Goal: Task Accomplishment & Management: Manage account settings

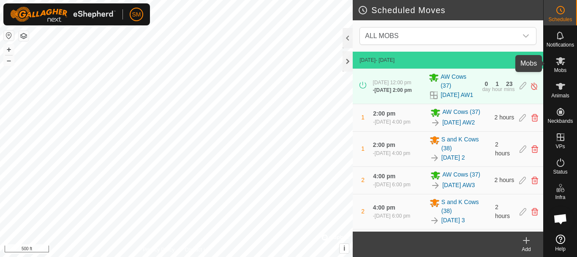
click at [558, 64] on icon at bounding box center [560, 61] width 9 height 8
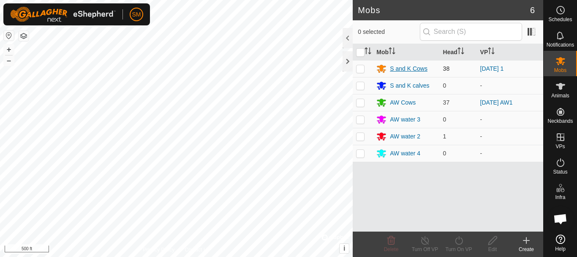
click at [418, 66] on div "S and K Cows" at bounding box center [409, 68] width 38 height 9
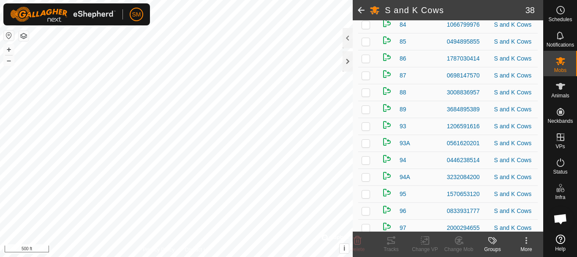
scroll to position [538, 0]
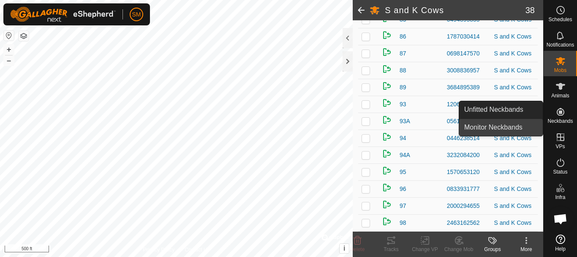
click at [496, 126] on link "Monitor Neckbands" at bounding box center [501, 127] width 84 height 17
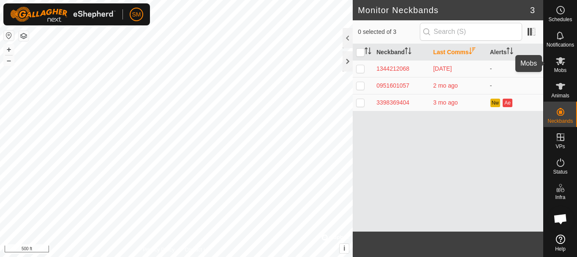
click at [563, 61] on icon at bounding box center [561, 61] width 10 height 10
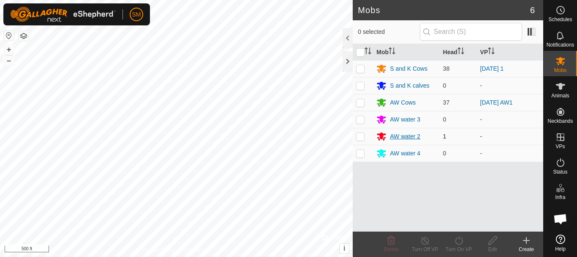
click at [415, 136] on div "AW water 2" at bounding box center [405, 136] width 30 height 9
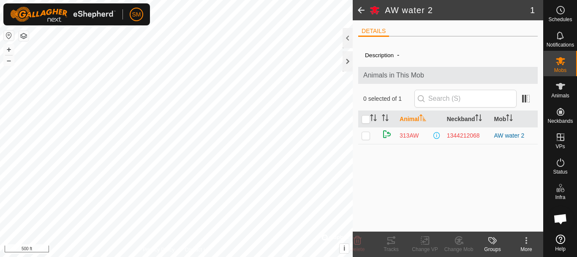
click at [362, 9] on span at bounding box center [361, 10] width 17 height 20
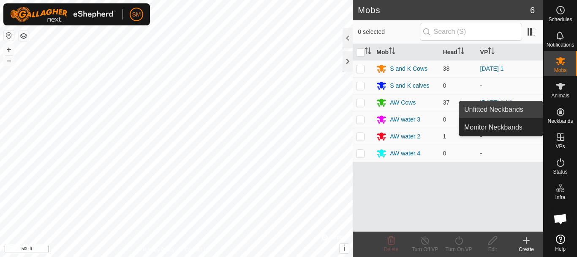
click at [499, 107] on link "Unfitted Neckbands" at bounding box center [501, 109] width 84 height 17
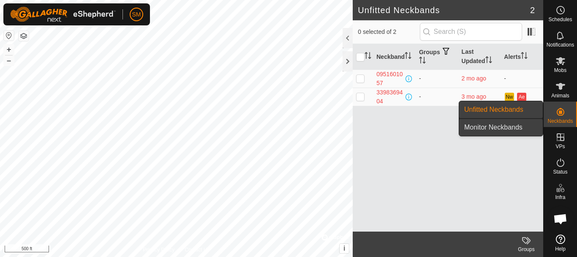
click at [483, 131] on link "Monitor Neckbands" at bounding box center [501, 127] width 84 height 17
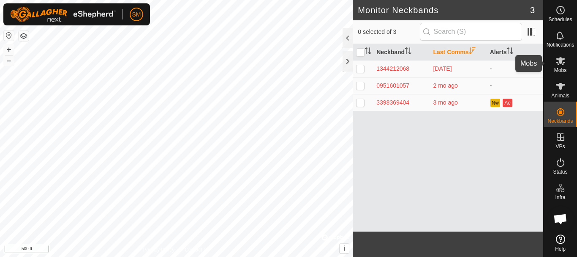
click at [563, 66] on icon at bounding box center [561, 61] width 10 height 10
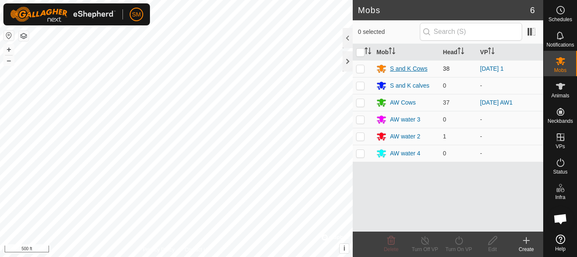
click at [407, 68] on div "S and K Cows" at bounding box center [409, 68] width 38 height 9
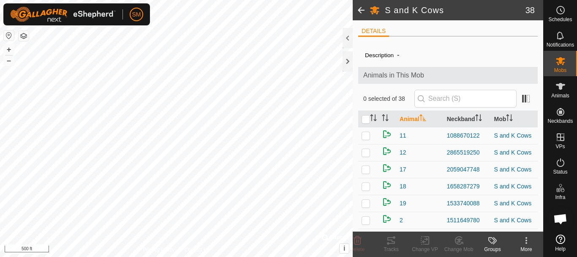
click at [416, 117] on th "Animal" at bounding box center [419, 119] width 47 height 16
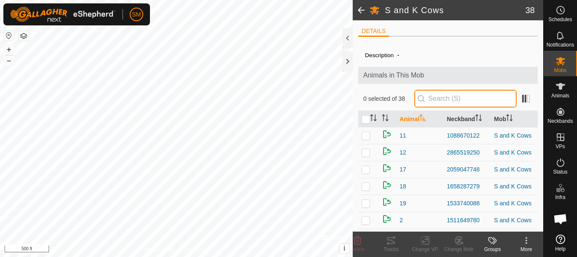
click at [442, 95] on input "text" at bounding box center [466, 99] width 102 height 18
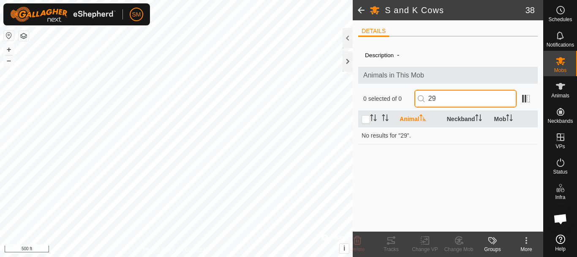
type input "2"
type input "3"
type input "6990"
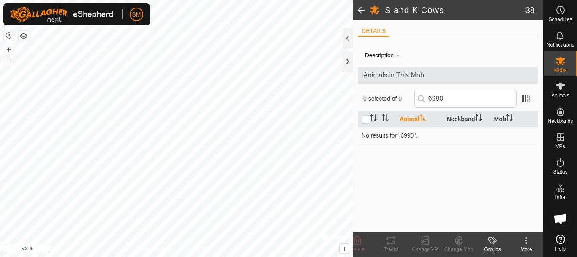
click at [359, 12] on span at bounding box center [361, 10] width 17 height 20
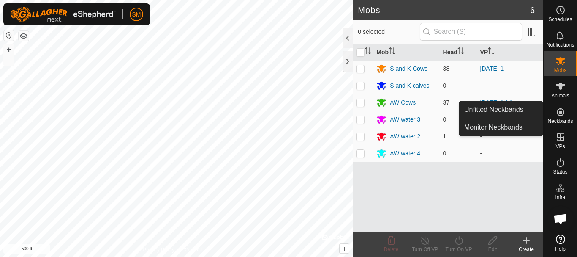
click at [564, 112] on icon at bounding box center [561, 112] width 8 height 8
click at [517, 125] on link "Monitor Neckbands" at bounding box center [501, 127] width 84 height 17
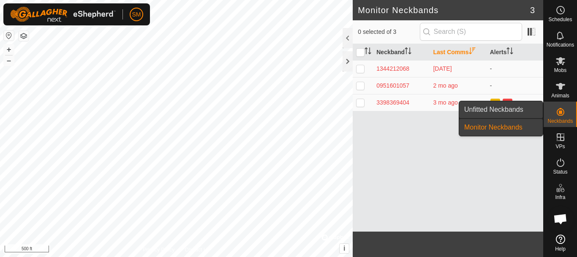
click at [517, 108] on link "Unfitted Neckbands" at bounding box center [501, 109] width 84 height 17
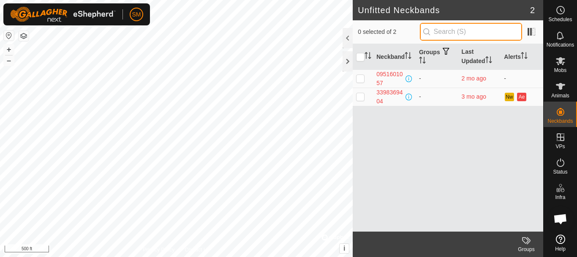
click at [450, 31] on input "text" at bounding box center [471, 32] width 102 height 18
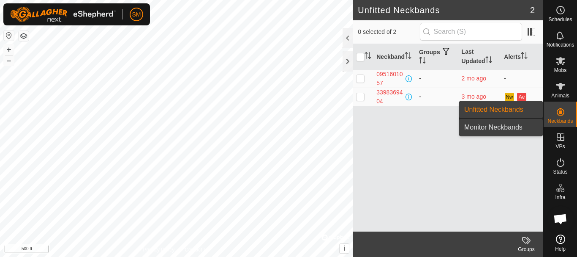
click at [499, 125] on link "Monitor Neckbands" at bounding box center [501, 127] width 84 height 17
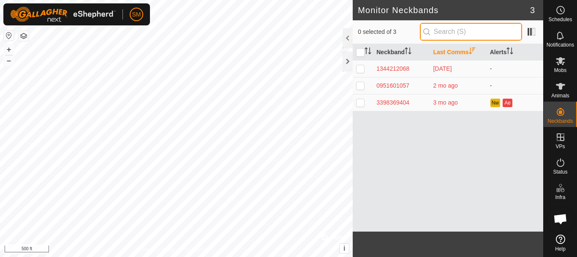
click at [446, 30] on input "text" at bounding box center [471, 32] width 102 height 18
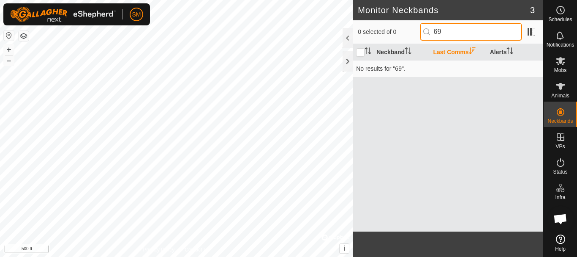
type input "6"
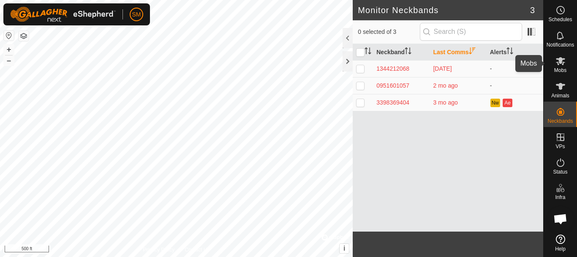
click at [562, 63] on icon at bounding box center [561, 61] width 10 height 10
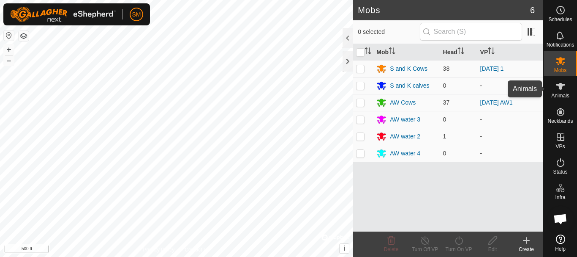
click at [563, 93] on span "Animals" at bounding box center [561, 95] width 18 height 5
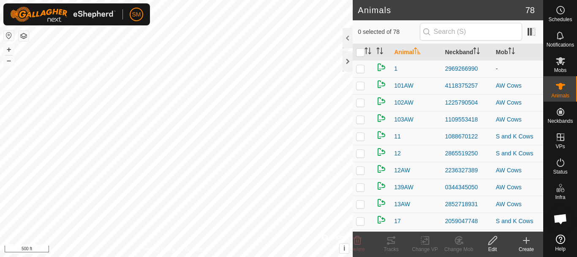
click at [362, 68] on p-checkbox at bounding box center [360, 68] width 8 height 7
click at [457, 241] on icon at bounding box center [457, 241] width 2 height 3
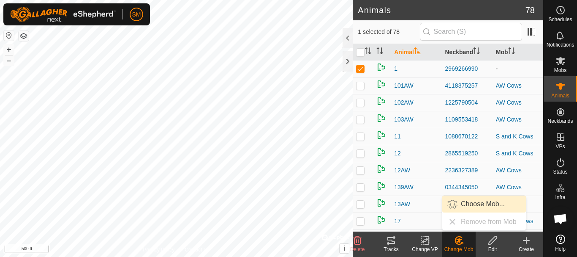
click at [472, 207] on link "Choose Mob..." at bounding box center [484, 203] width 84 height 17
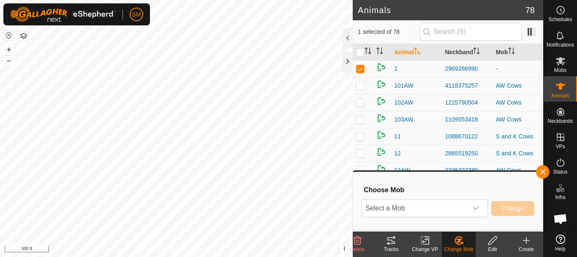
click at [472, 207] on icon "dropdown trigger" at bounding box center [475, 208] width 7 height 7
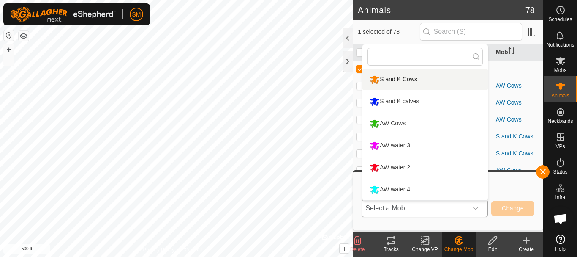
click at [404, 77] on li "S and K Cows" at bounding box center [426, 79] width 126 height 21
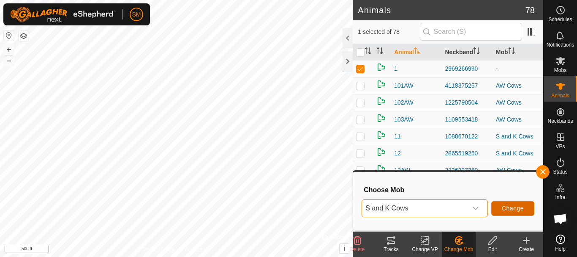
click at [519, 210] on span "Change" at bounding box center [513, 208] width 22 height 7
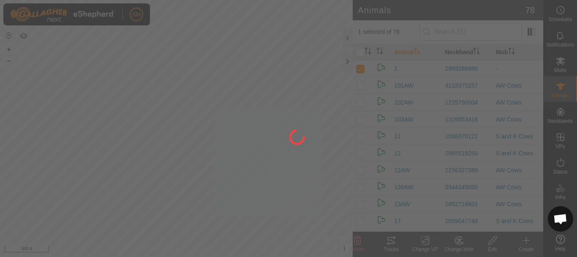
checkbox input "false"
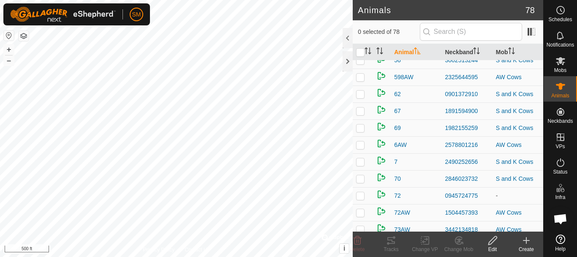
scroll to position [676, 0]
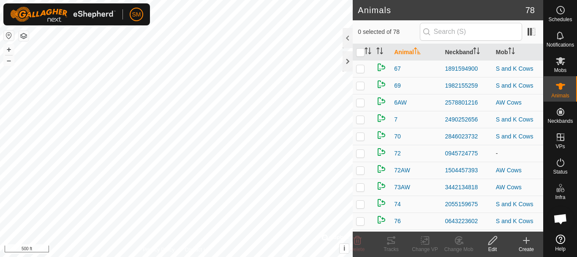
click at [361, 153] on p-checkbox at bounding box center [360, 153] width 8 height 7
click at [425, 243] on icon at bounding box center [425, 240] width 11 height 10
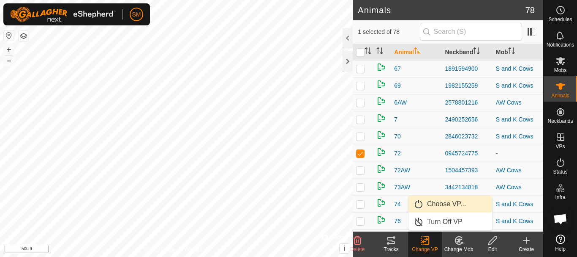
click at [438, 201] on link "Choose VP..." at bounding box center [451, 203] width 84 height 17
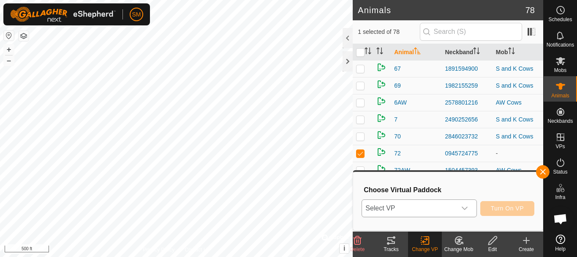
click at [465, 209] on icon "dropdown trigger" at bounding box center [465, 207] width 6 height 3
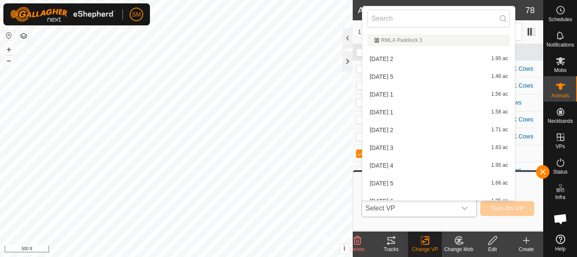
click at [465, 209] on icon "dropdown trigger" at bounding box center [465, 207] width 6 height 3
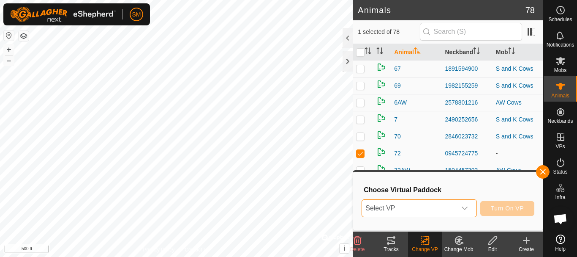
click at [459, 242] on icon at bounding box center [459, 240] width 11 height 10
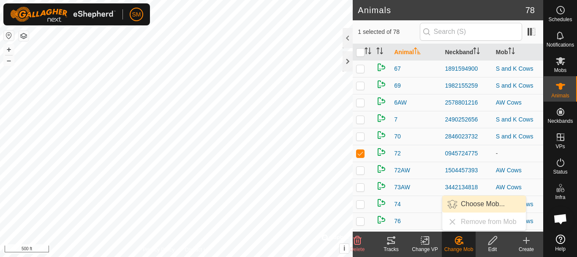
click at [478, 202] on link "Choose Mob..." at bounding box center [484, 203] width 84 height 17
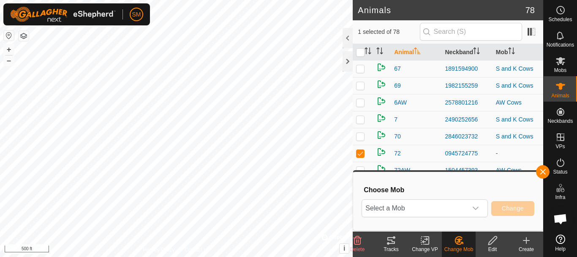
click at [478, 202] on div "dropdown trigger" at bounding box center [475, 207] width 17 height 17
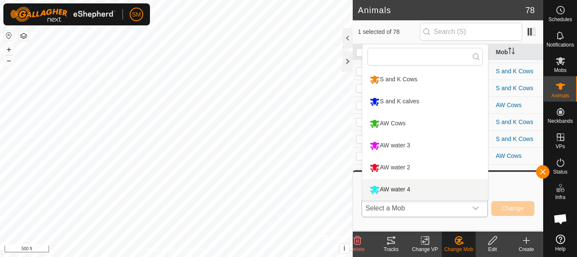
scroll to position [972, 0]
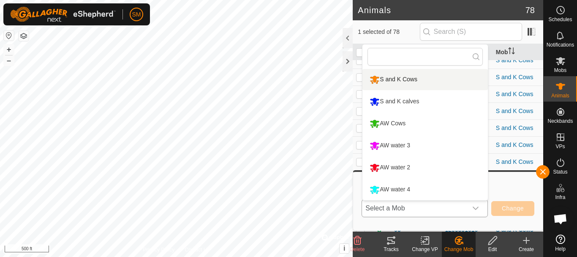
click at [402, 76] on li "S and K Cows" at bounding box center [426, 79] width 126 height 21
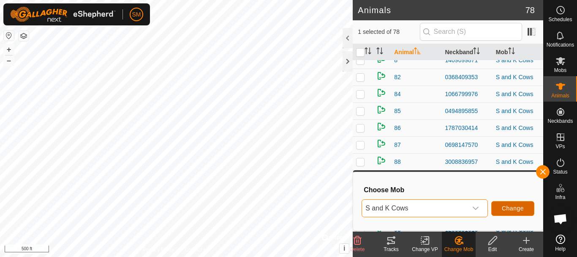
click at [517, 205] on span "Change" at bounding box center [513, 208] width 22 height 7
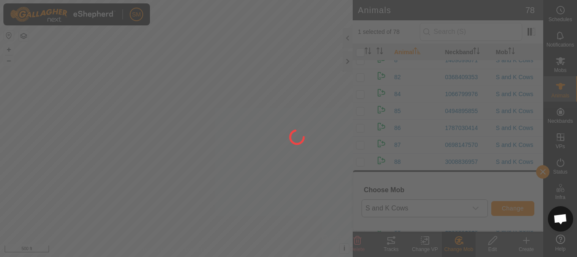
checkbox input "false"
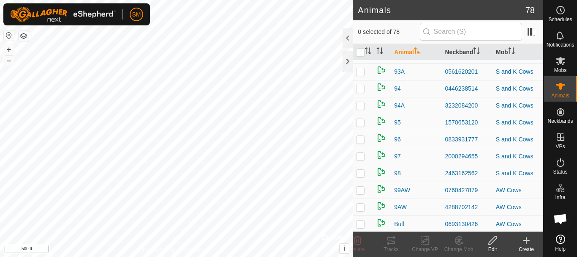
scroll to position [1148, 0]
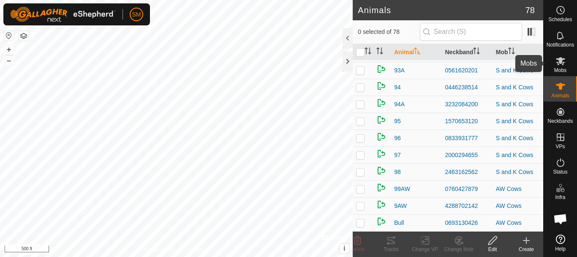
click at [558, 60] on icon at bounding box center [561, 61] width 10 height 10
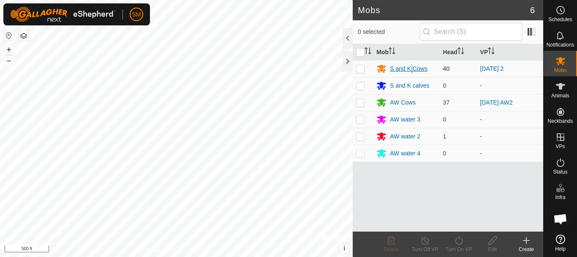
click at [412, 66] on div "S and K Cows" at bounding box center [409, 68] width 38 height 9
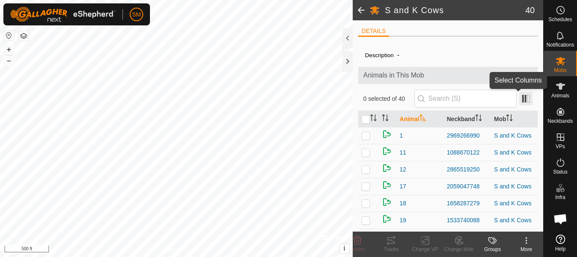
click at [520, 99] on span at bounding box center [526, 99] width 14 height 14
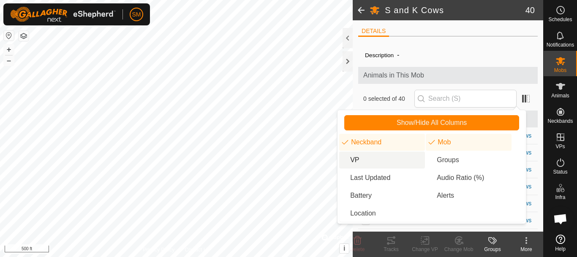
click at [353, 163] on li "VP" at bounding box center [382, 159] width 86 height 17
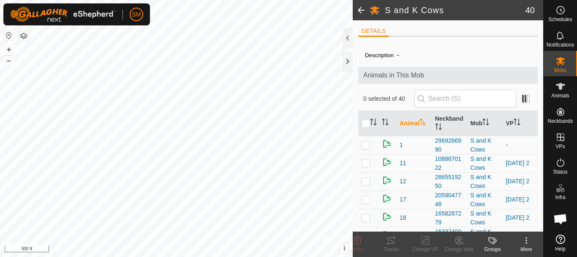
click at [367, 145] on p-checkbox at bounding box center [366, 144] width 8 height 7
checkbox input "true"
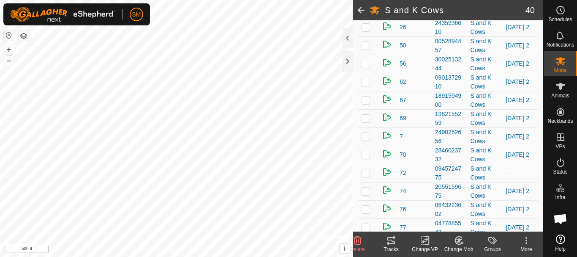
scroll to position [296, 0]
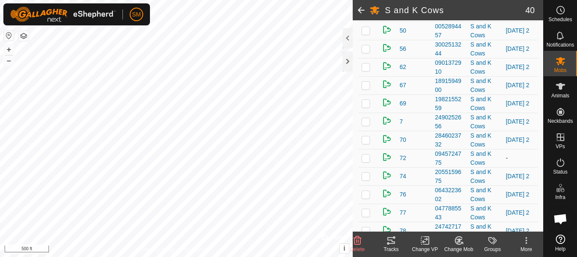
click at [366, 157] on p-checkbox at bounding box center [366, 157] width 8 height 7
checkbox input "true"
click at [429, 241] on icon at bounding box center [427, 240] width 4 height 8
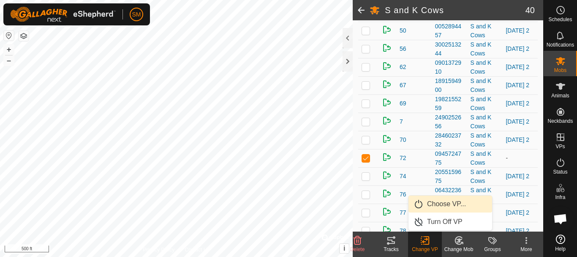
click at [455, 201] on link "Choose VP..." at bounding box center [451, 203] width 84 height 17
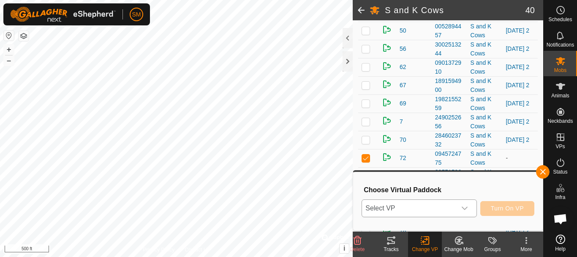
click at [464, 210] on icon "dropdown trigger" at bounding box center [465, 208] width 7 height 7
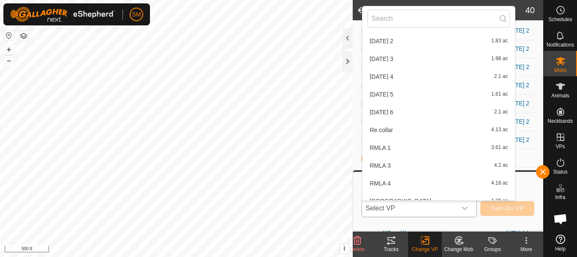
scroll to position [685, 0]
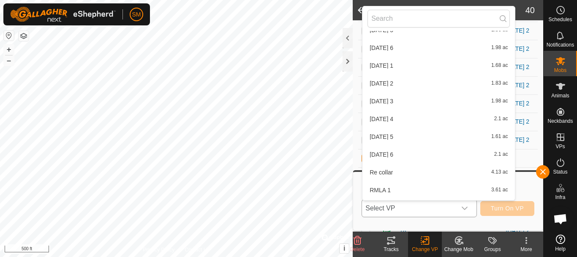
click at [394, 82] on li "2025-08-30 2 1.83 ac" at bounding box center [439, 83] width 153 height 17
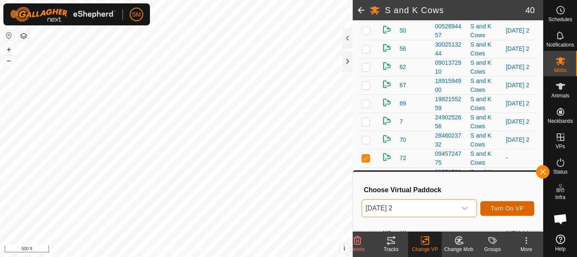
click at [511, 207] on span "Turn On VP" at bounding box center [507, 208] width 33 height 7
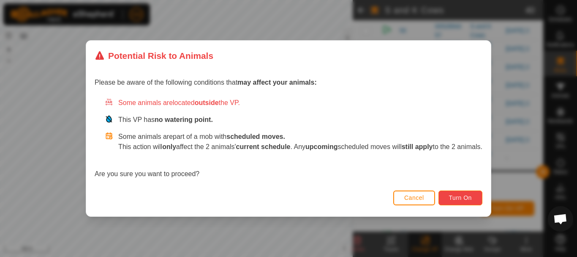
click at [465, 194] on span "Turn On" at bounding box center [460, 197] width 23 height 7
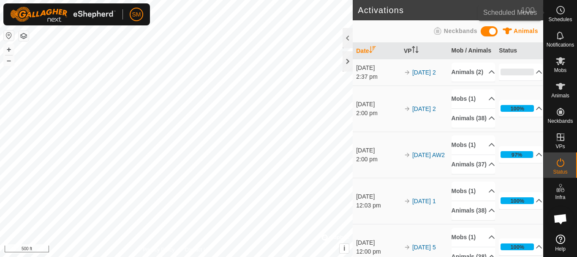
click at [563, 14] on icon at bounding box center [561, 10] width 10 height 10
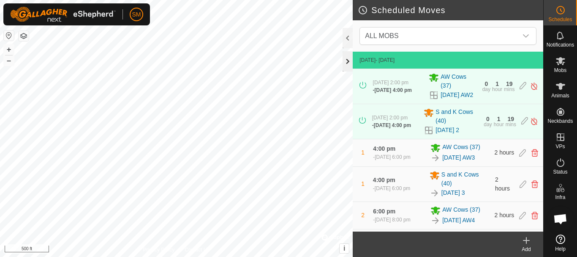
click at [350, 60] on div at bounding box center [348, 61] width 10 height 20
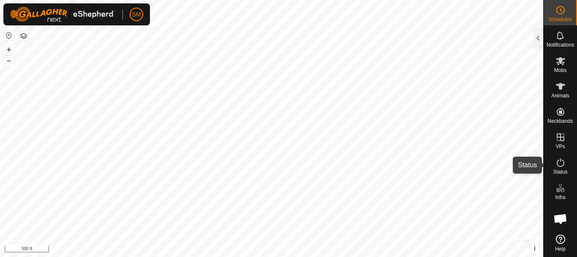
click at [559, 160] on icon at bounding box center [561, 162] width 8 height 8
click at [542, 38] on div at bounding box center [538, 38] width 10 height 20
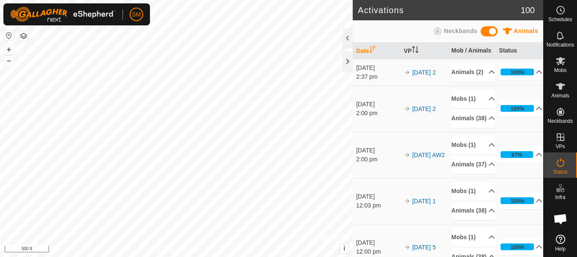
click at [22, 35] on button "button" at bounding box center [24, 36] width 10 height 10
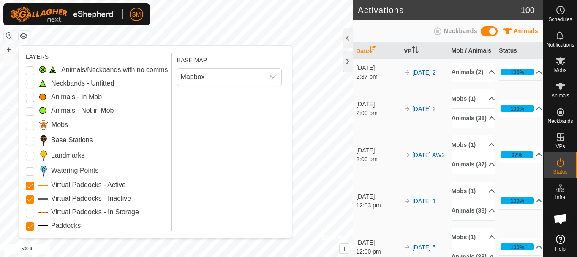
click at [30, 98] on Mob "Animals - In Mob" at bounding box center [30, 97] width 8 height 8
